Goal: Information Seeking & Learning: Learn about a topic

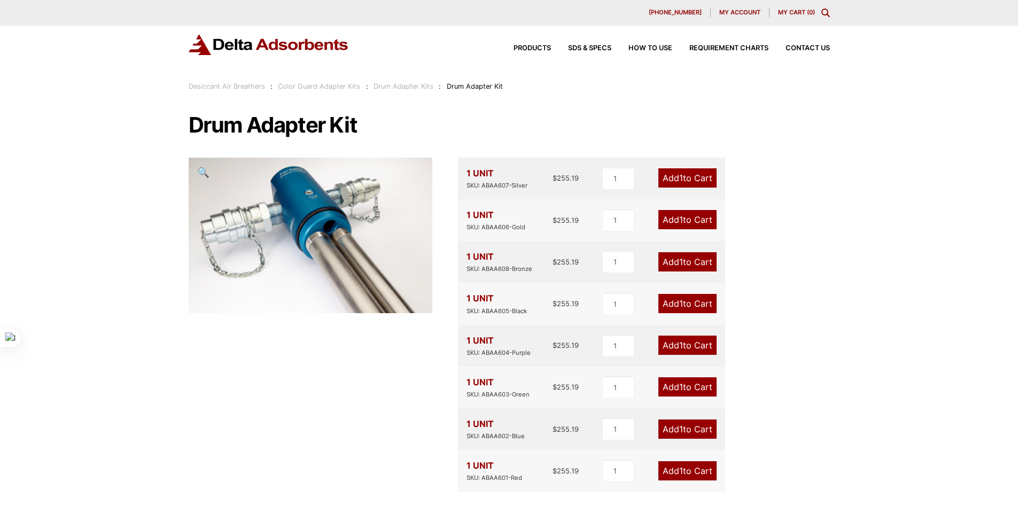
click at [399, 85] on link "Drum Adapter Kits" at bounding box center [403, 86] width 60 height 8
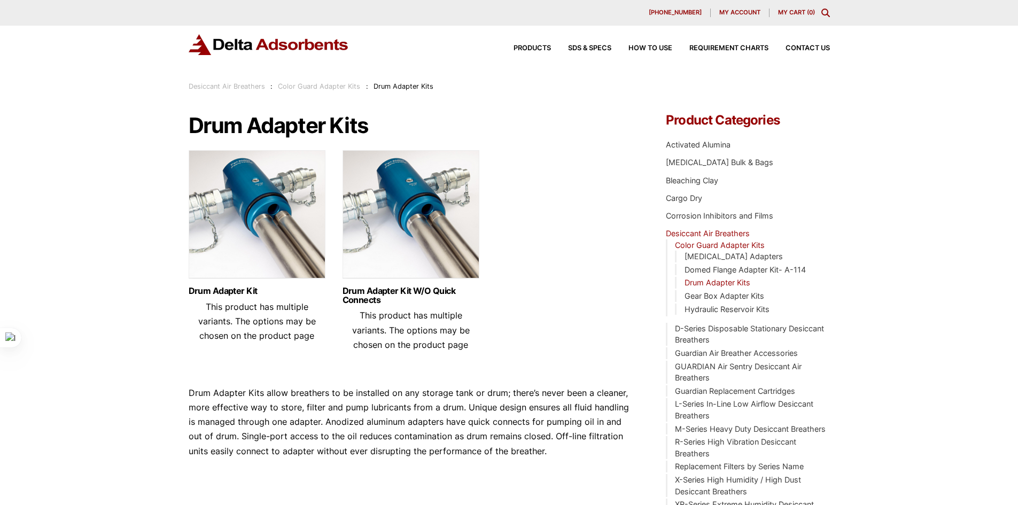
click at [236, 87] on link "Desiccant Air Breathers" at bounding box center [227, 86] width 76 height 8
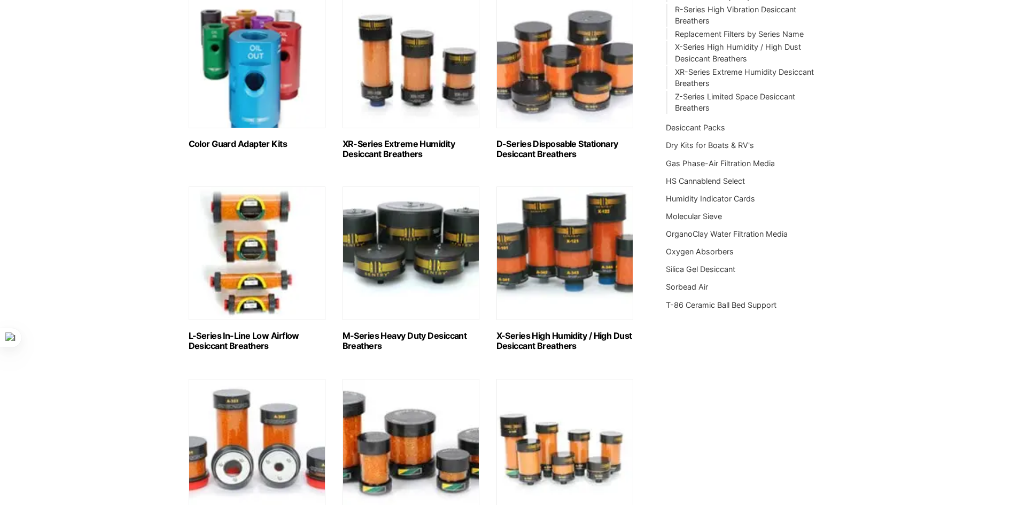
scroll to position [309, 0]
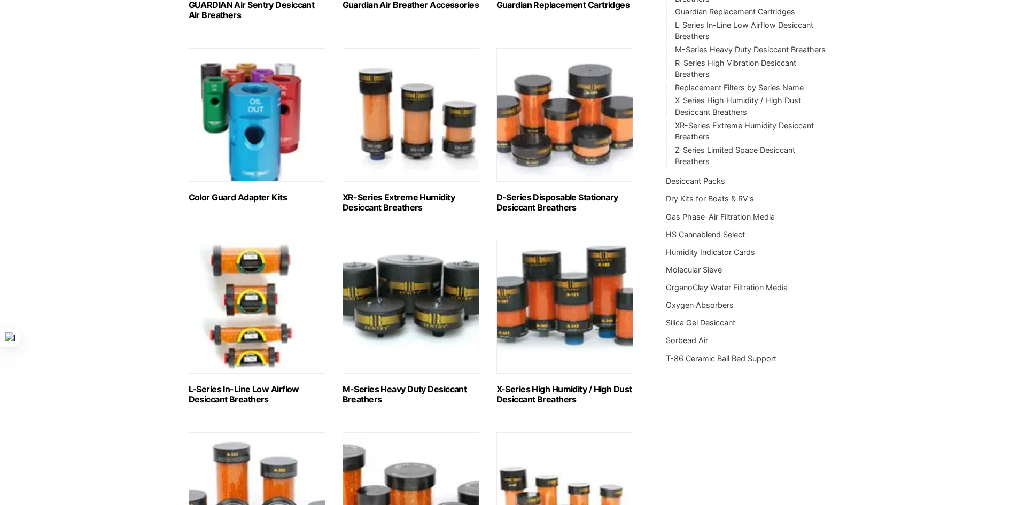
click at [254, 122] on img "Visit product category Color Guard Adapter Kits" at bounding box center [257, 115] width 137 height 134
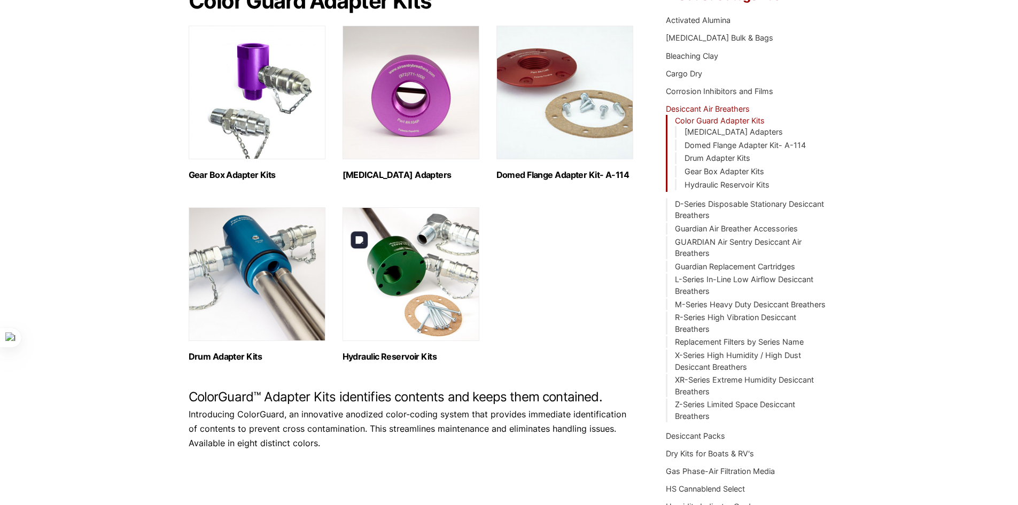
scroll to position [107, 0]
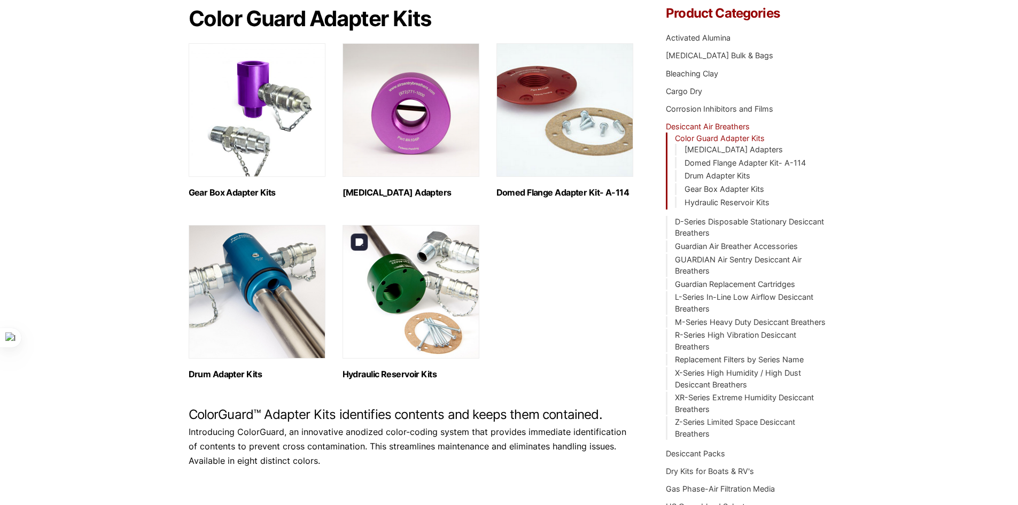
click at [421, 293] on img "Visit product category Hydraulic Reservoir Kits" at bounding box center [410, 292] width 137 height 134
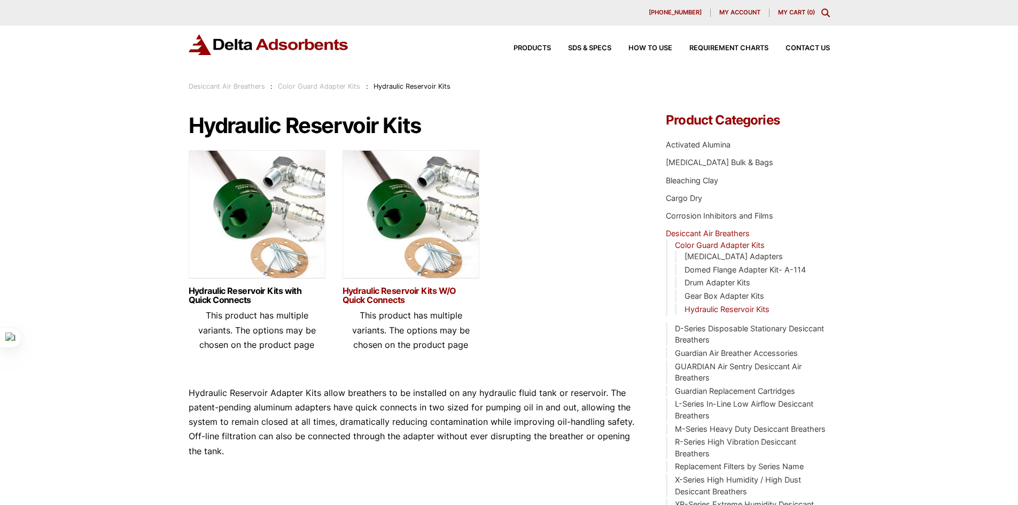
click at [395, 295] on link "Hydraulic Reservoir Kits W/O Quick Connects" at bounding box center [410, 295] width 137 height 18
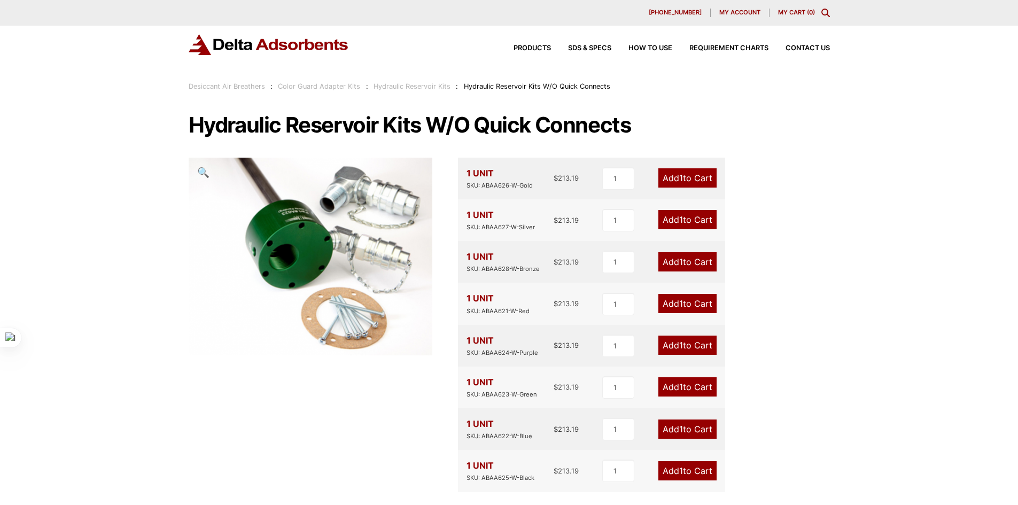
click at [426, 85] on link "Hydraulic Reservoir Kits" at bounding box center [411, 86] width 77 height 8
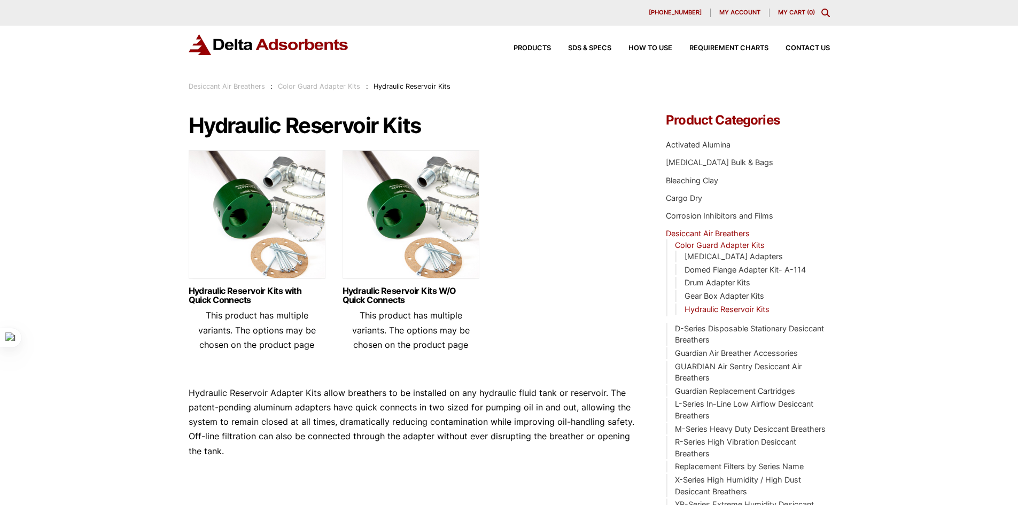
click at [224, 86] on link "Desiccant Air Breathers" at bounding box center [227, 86] width 76 height 8
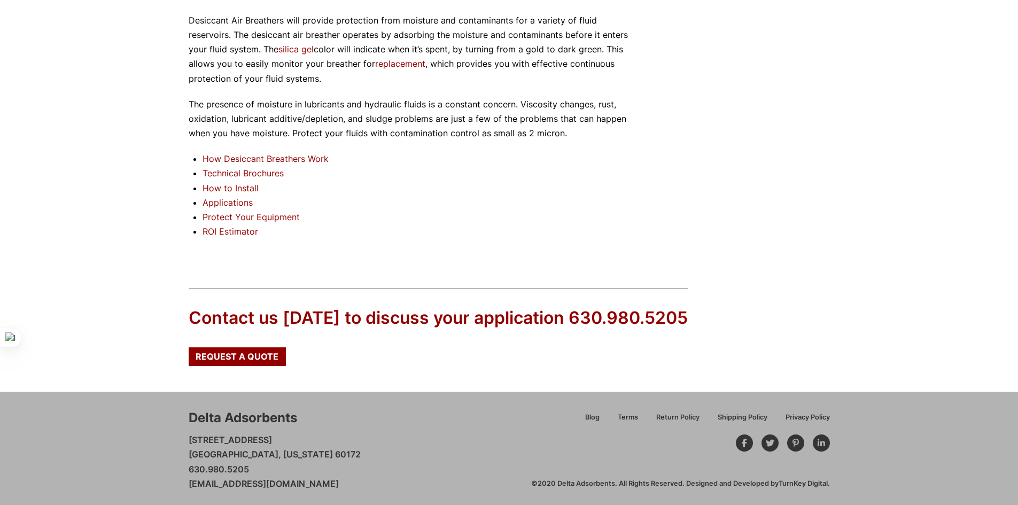
scroll to position [1003, 0]
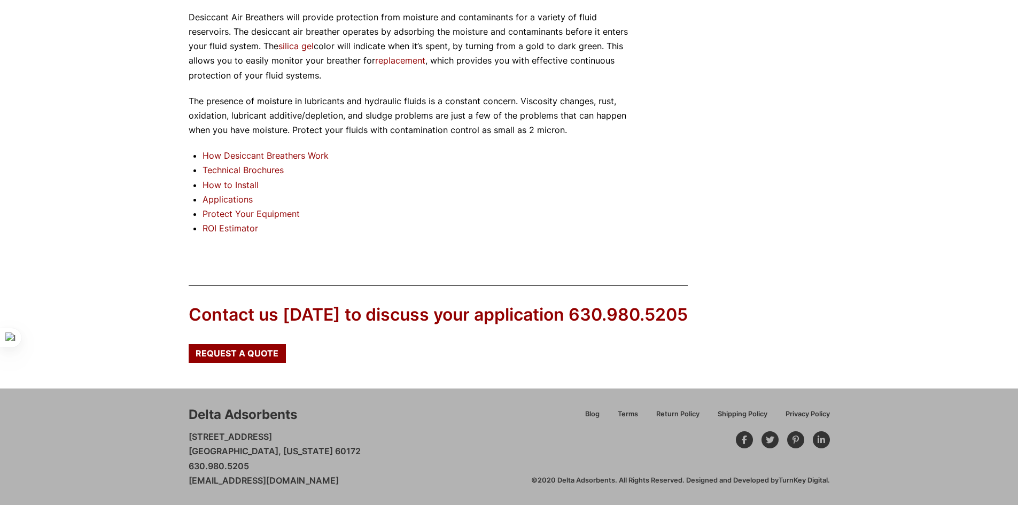
click at [238, 167] on link "Technical Brochures" at bounding box center [242, 170] width 81 height 11
